Goal: Browse casually: Explore the website without a specific task or goal

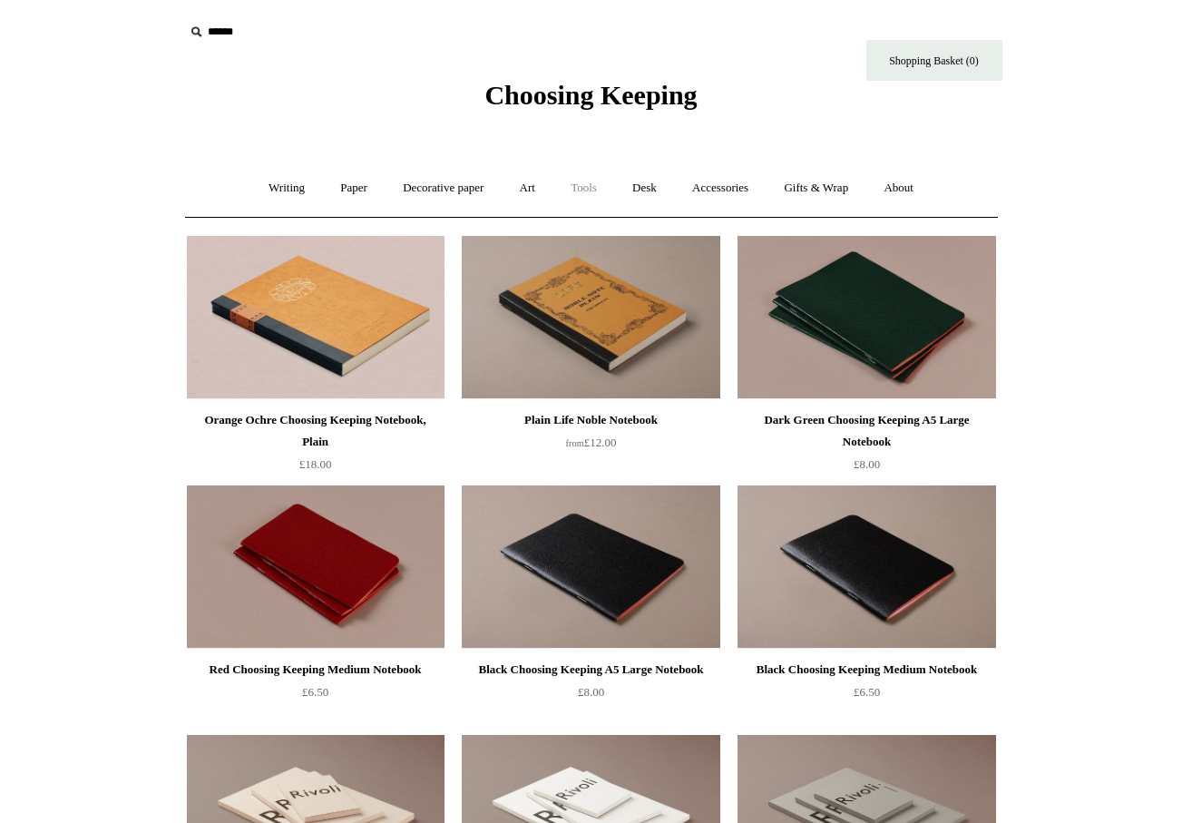
click at [586, 192] on link "Tools +" at bounding box center [583, 188] width 59 height 48
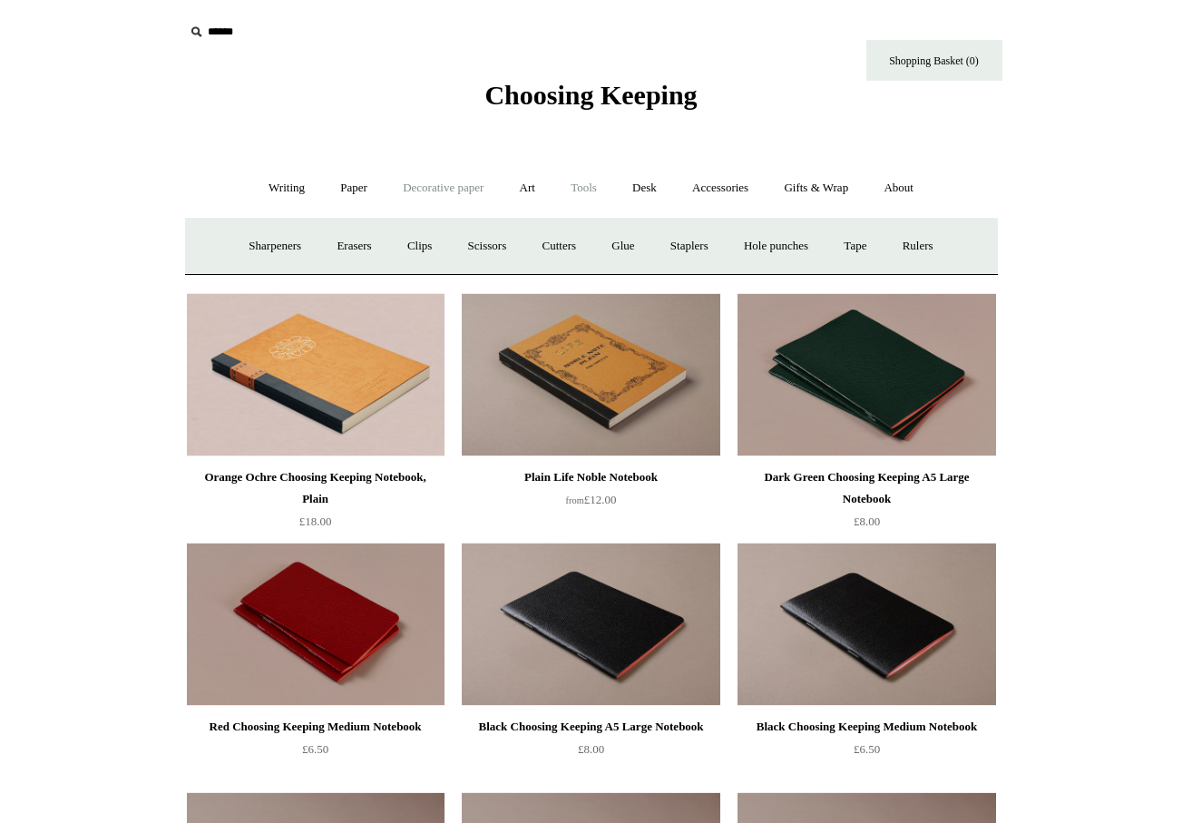
click at [465, 185] on link "Decorative paper +" at bounding box center [443, 188] width 113 height 48
click at [527, 191] on link "Art +" at bounding box center [528, 188] width 48 height 48
click at [286, 191] on link "Writing +" at bounding box center [286, 188] width 69 height 48
click at [347, 186] on link "Paper +" at bounding box center [354, 188] width 60 height 48
click at [335, 245] on link "Notebooks +" at bounding box center [337, 246] width 83 height 48
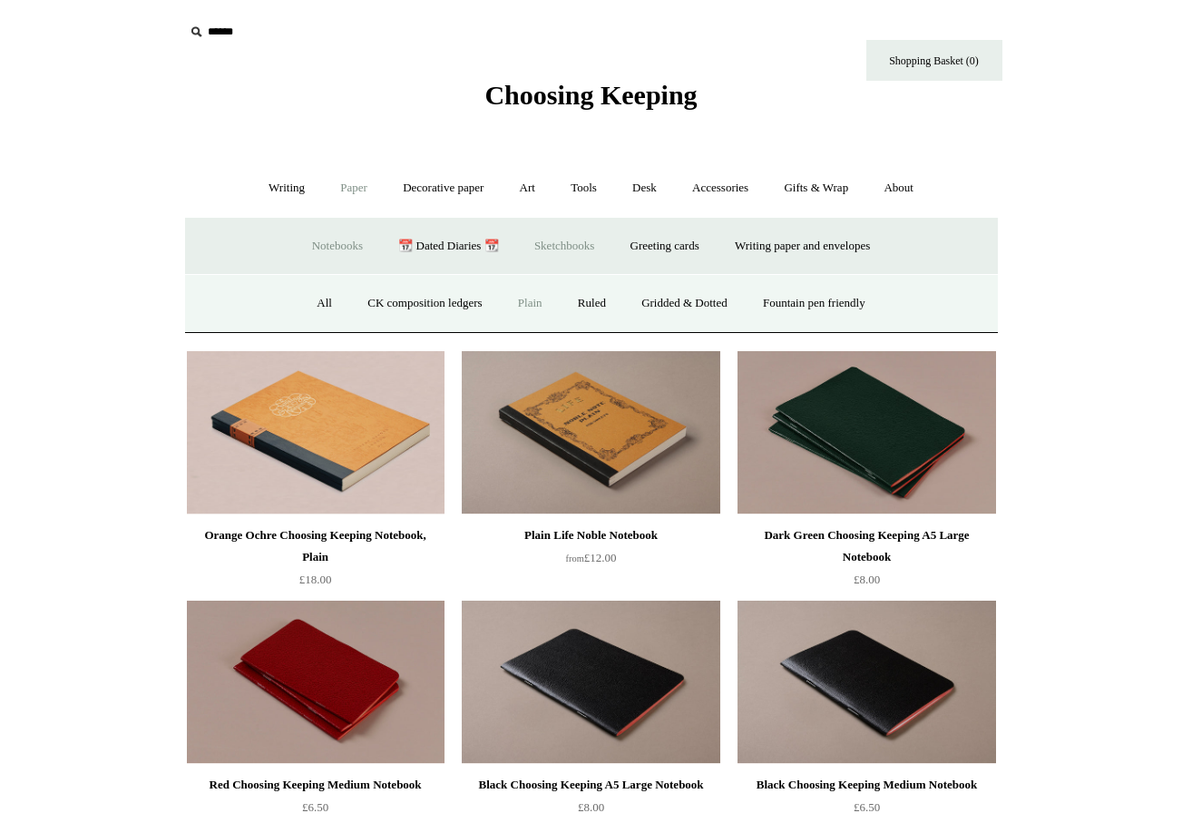
click at [542, 244] on link "Sketchbooks +" at bounding box center [564, 246] width 93 height 48
click at [496, 304] on link "All" at bounding box center [495, 304] width 48 height 48
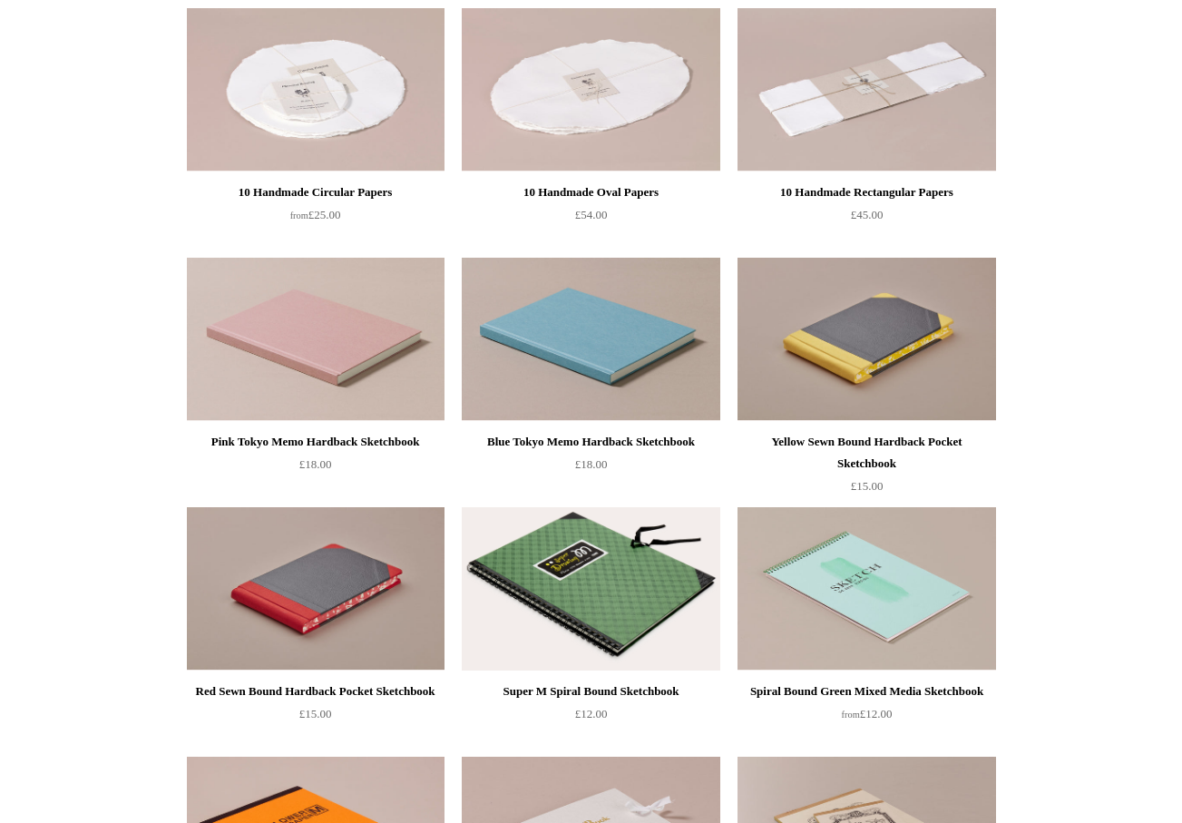
scroll to position [747, 0]
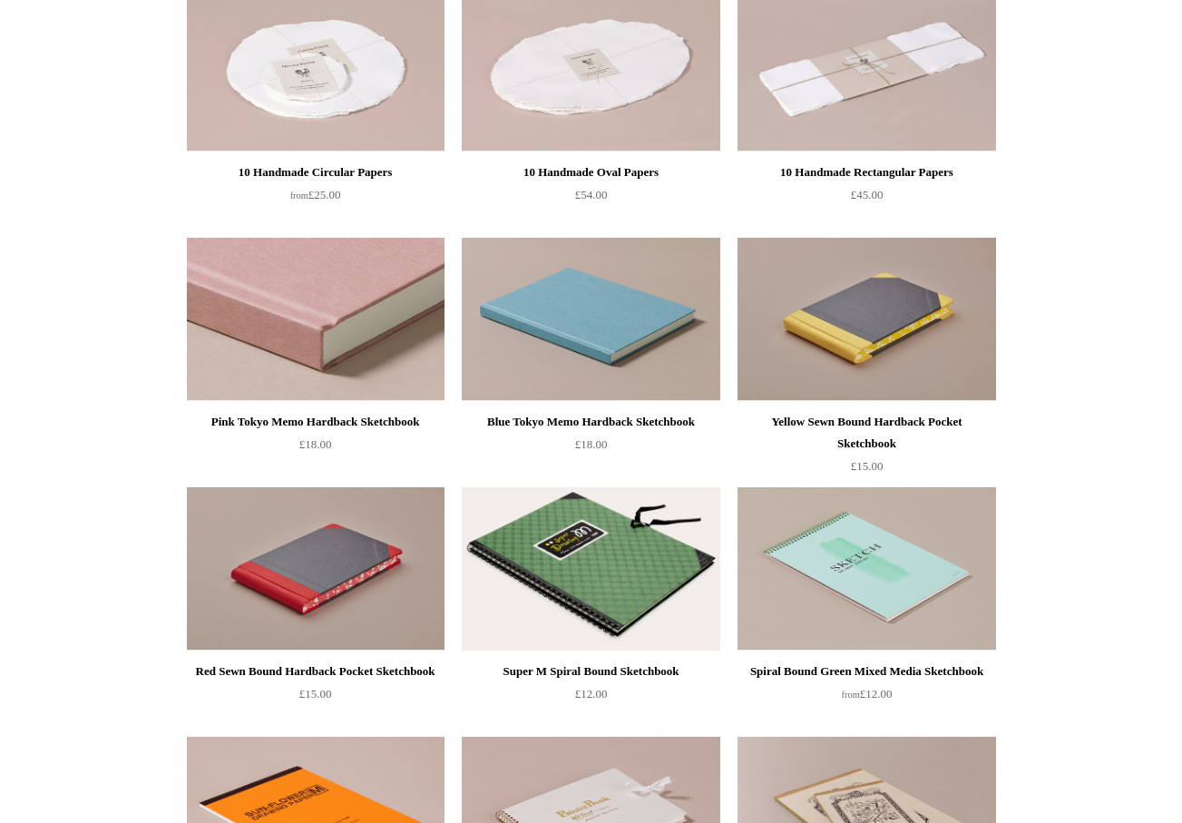
click at [343, 346] on img at bounding box center [316, 319] width 258 height 163
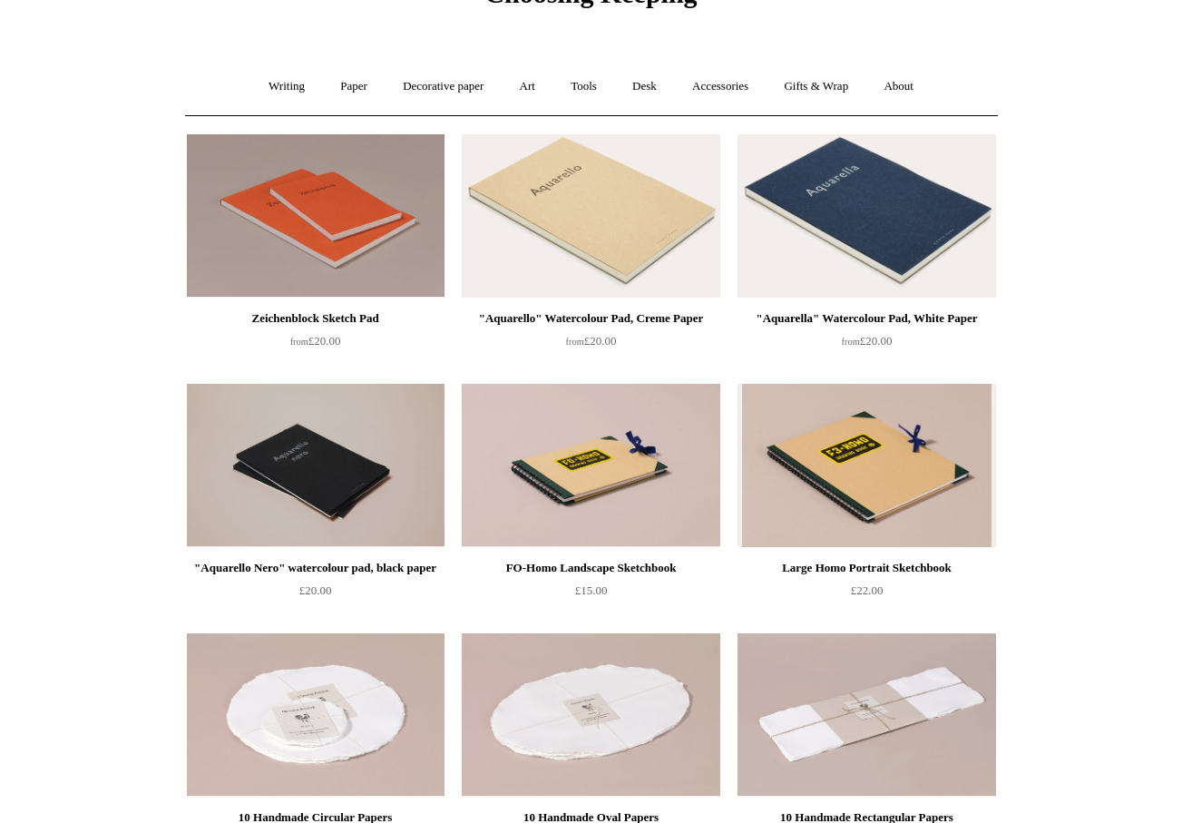
scroll to position [0, 0]
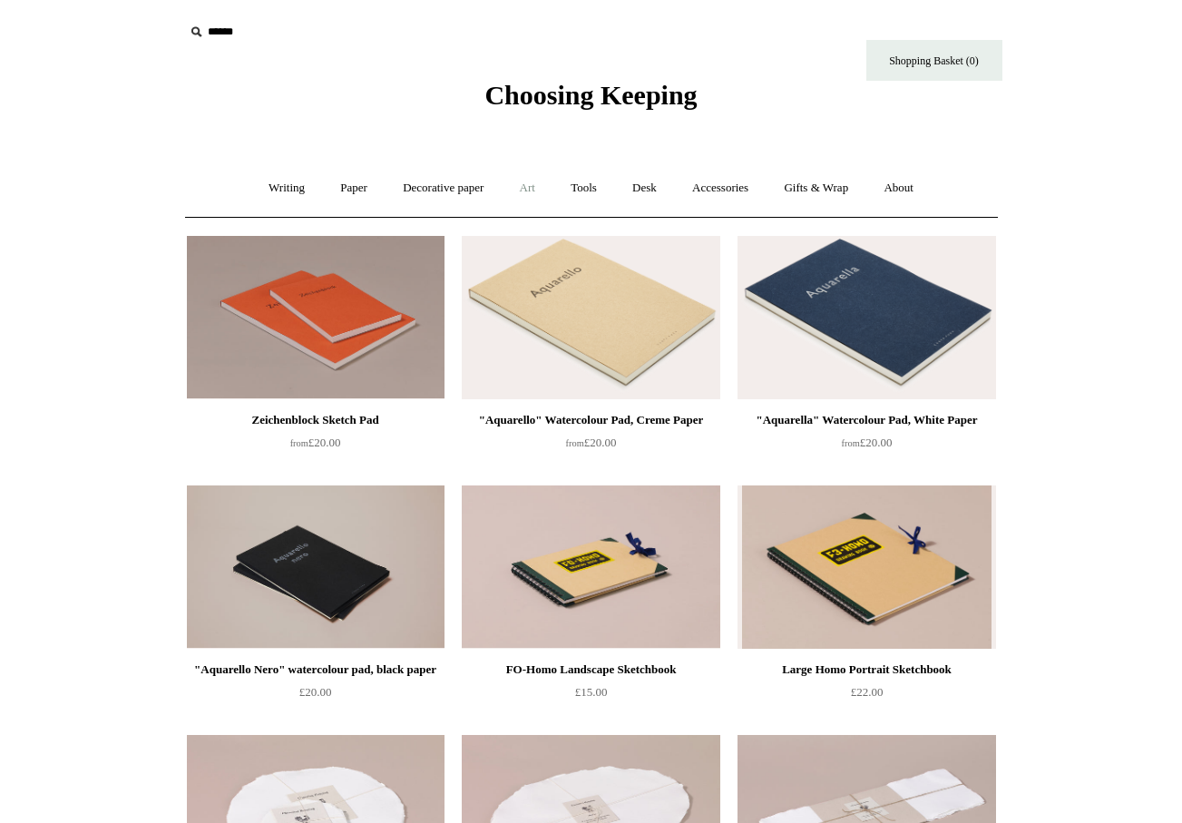
click at [532, 182] on link "Art +" at bounding box center [528, 188] width 48 height 48
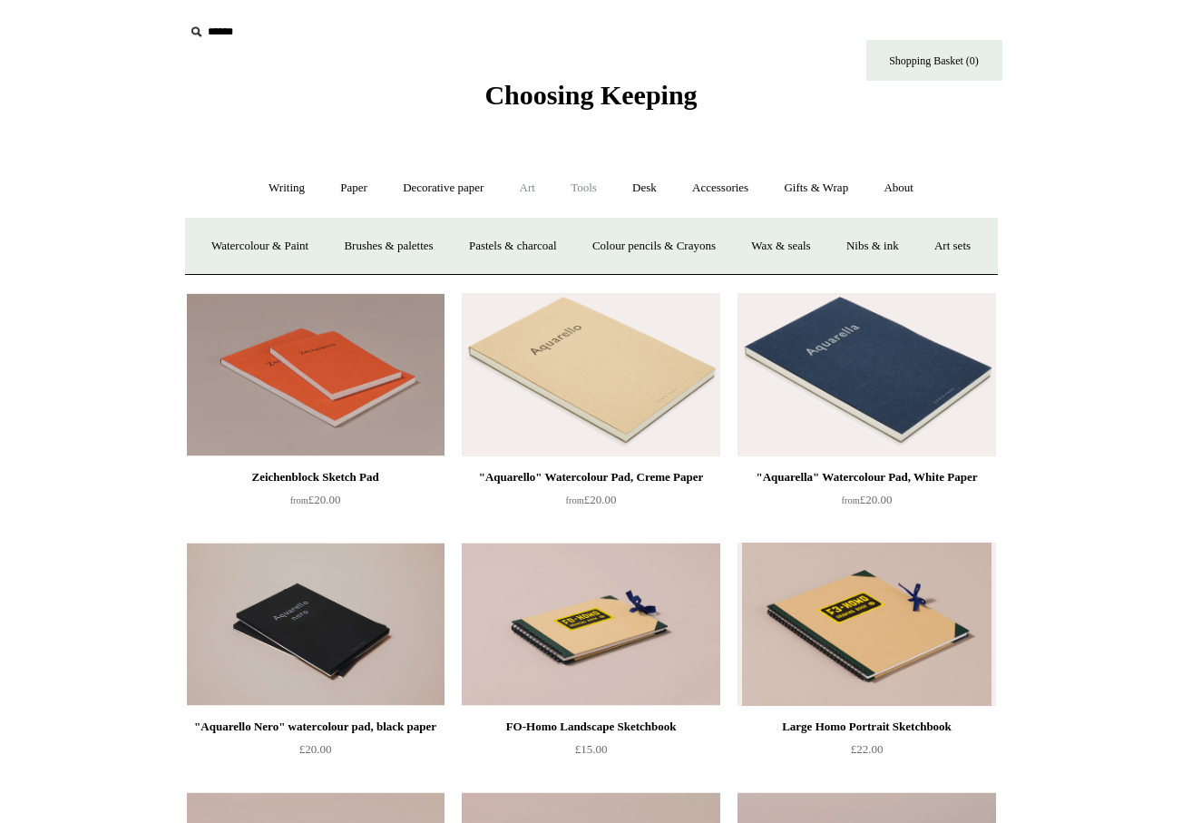
click at [580, 190] on link "Tools +" at bounding box center [583, 188] width 59 height 48
click at [591, 103] on span "Choosing Keeping" at bounding box center [591, 95] width 212 height 30
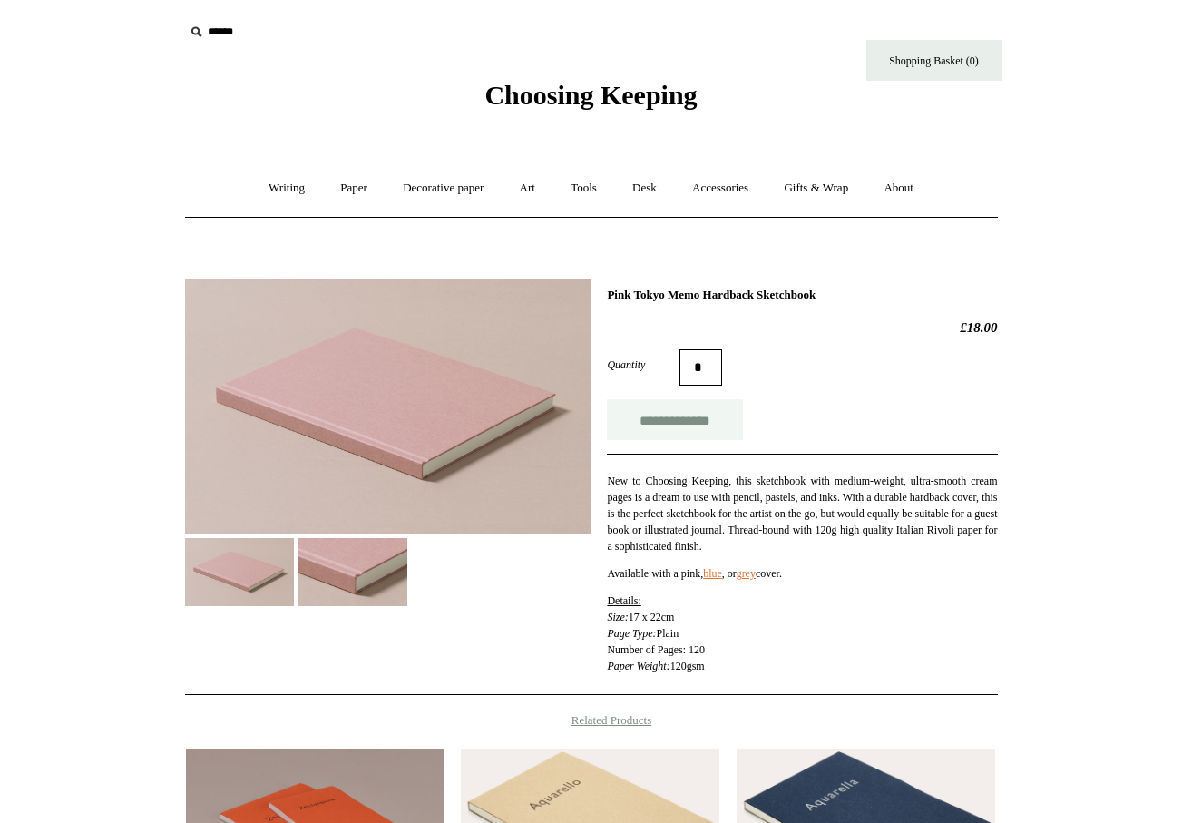
click at [682, 427] on input "**********" at bounding box center [675, 419] width 136 height 41
type input "**********"
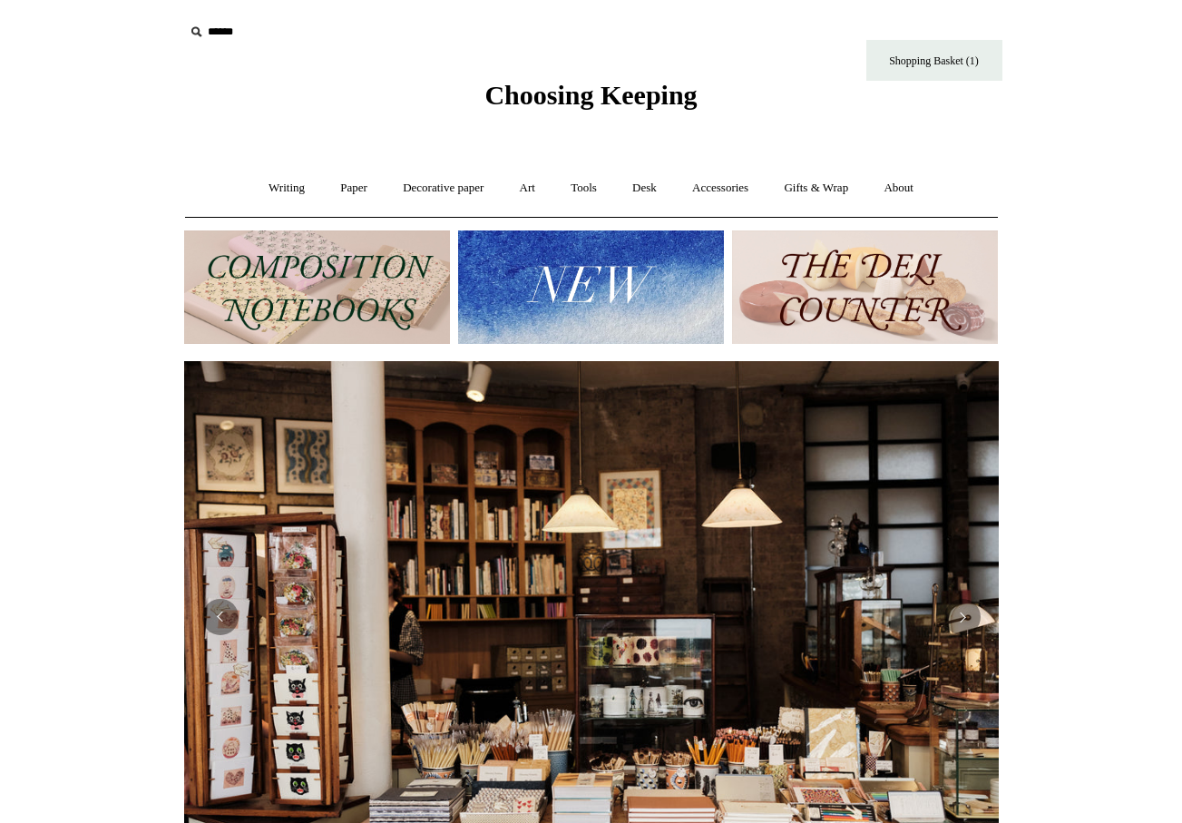
click at [389, 306] on img at bounding box center [317, 287] width 266 height 113
click at [603, 288] on img at bounding box center [591, 287] width 266 height 113
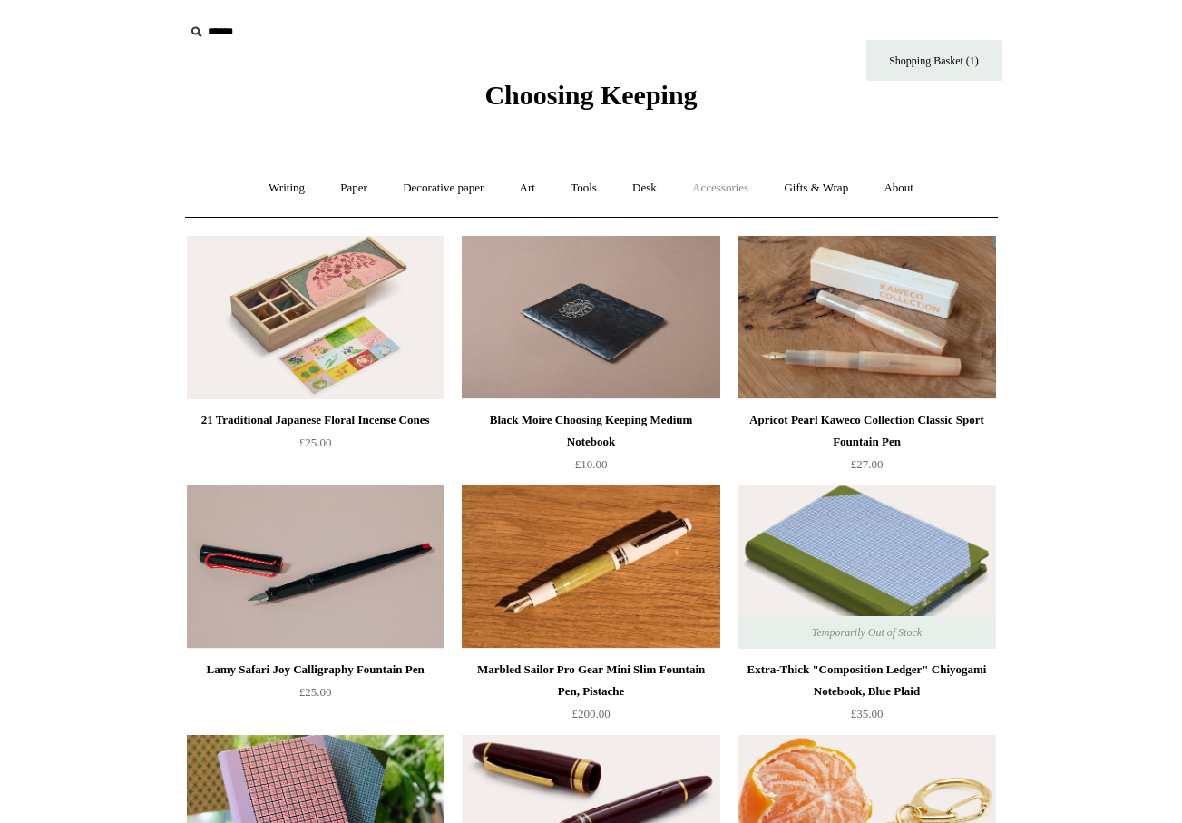
click at [740, 192] on link "Accessories +" at bounding box center [720, 188] width 89 height 48
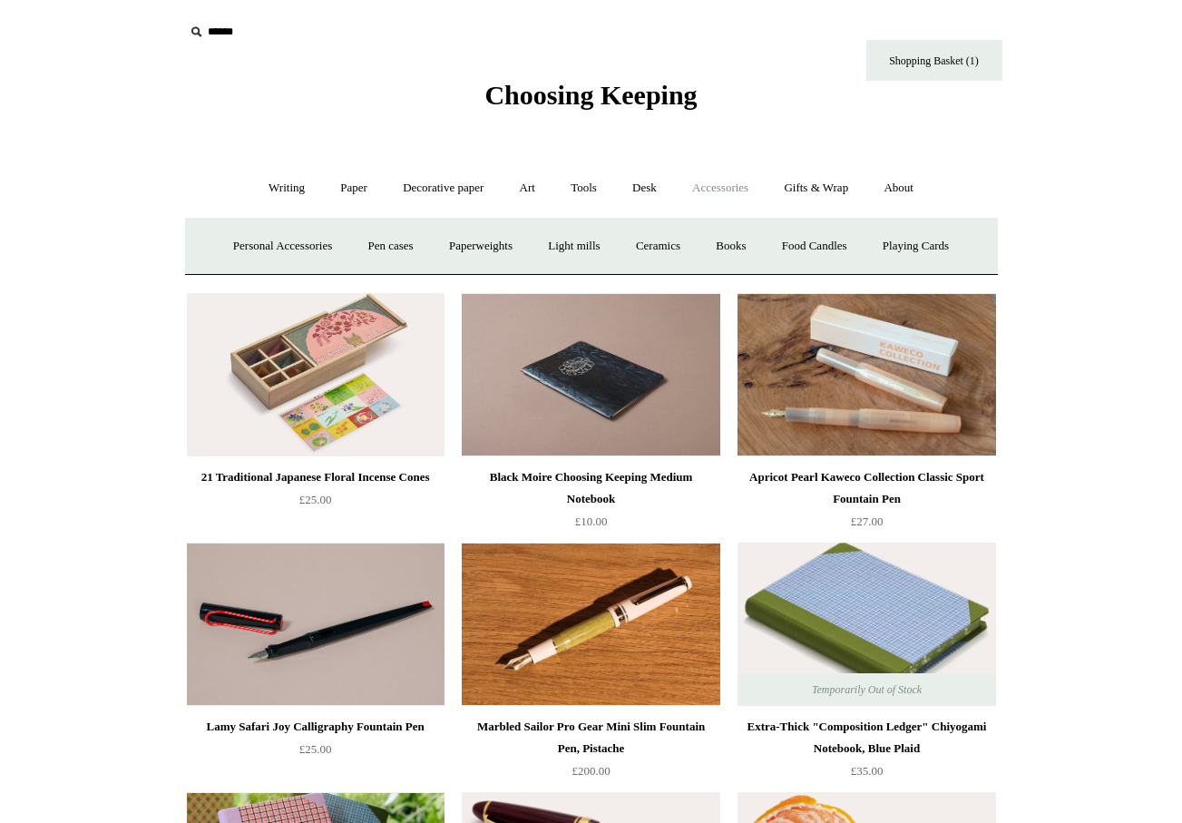
click at [672, 93] on span "Choosing Keeping" at bounding box center [591, 95] width 212 height 30
